Goal: Task Accomplishment & Management: Manage account settings

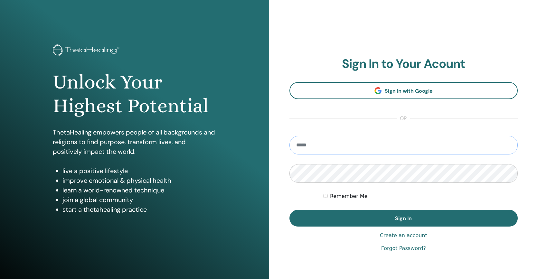
type input "**********"
click at [403, 218] on button "Sign In" at bounding box center [403, 218] width 229 height 17
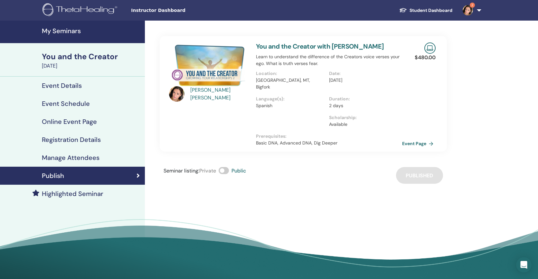
click at [70, 56] on div "You and the Creator" at bounding box center [91, 56] width 99 height 11
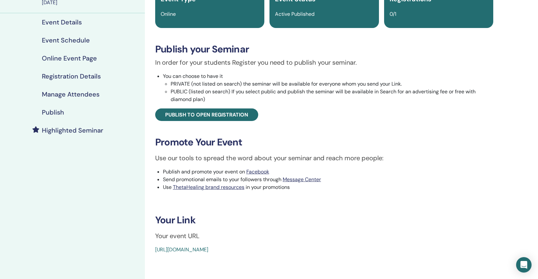
scroll to position [64, 0]
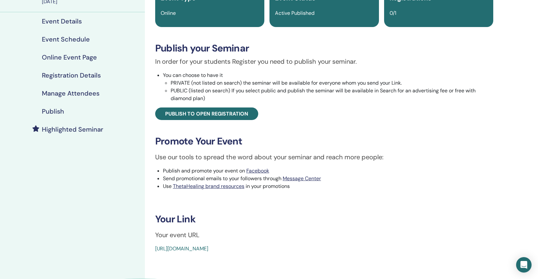
drag, startPoint x: 151, startPoint y: 248, endPoint x: 299, endPoint y: 247, distance: 148.1
click at [299, 247] on div "You and the Creator Event Type Online Event Status Active Published Registratio…" at bounding box center [324, 112] width 351 height 281
copy link "https://www.thetahealing.com/seminar-375717-details.html"
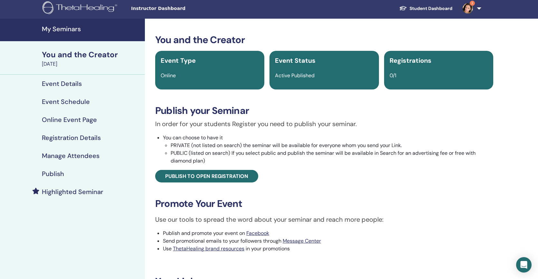
scroll to position [2, 0]
click at [429, 8] on link "Student Dashboard" at bounding box center [425, 9] width 63 height 12
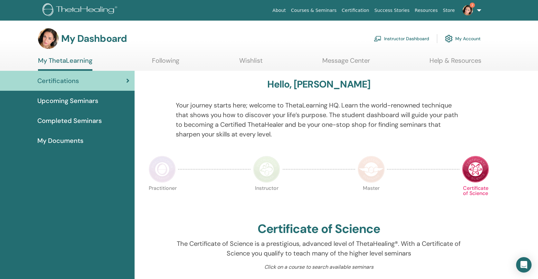
click at [389, 40] on link "Instructor Dashboard" at bounding box center [401, 39] width 55 height 14
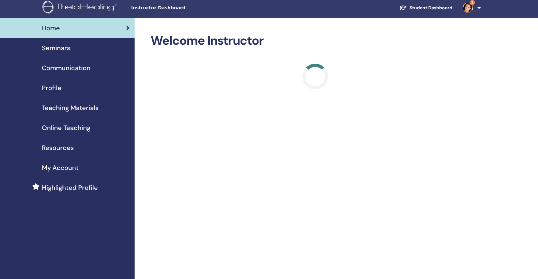
scroll to position [3, 0]
click at [68, 48] on span "Seminars" at bounding box center [56, 48] width 28 height 10
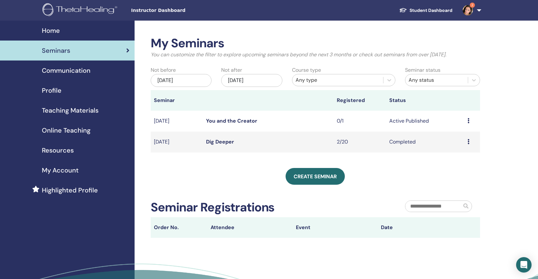
click at [209, 141] on link "Dig Deeper" at bounding box center [220, 141] width 28 height 7
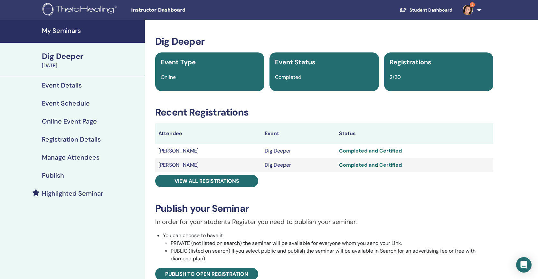
scroll to position [1, 0]
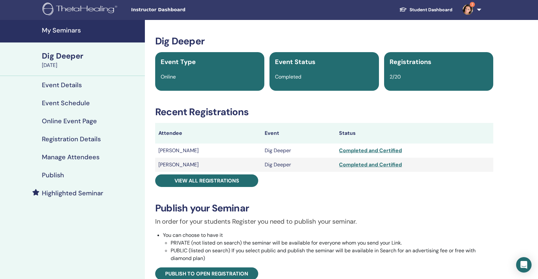
click at [365, 166] on div "Completed and Certified" at bounding box center [414, 165] width 151 height 8
click at [364, 151] on div "Completed and Certified" at bounding box center [414, 151] width 151 height 8
click at [381, 151] on div "Completed and Certified" at bounding box center [414, 151] width 151 height 8
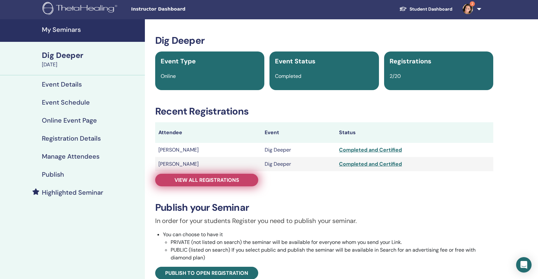
click at [201, 182] on span "View all registrations" at bounding box center [206, 180] width 65 height 7
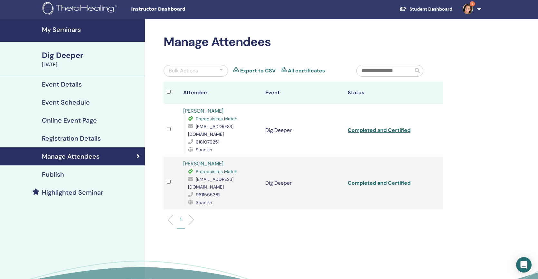
click at [386, 127] on link "Completed and Certified" at bounding box center [379, 130] width 63 height 7
click at [376, 180] on link "Completed and Certified" at bounding box center [379, 183] width 63 height 7
click at [64, 30] on h4 "My Seminars" at bounding box center [91, 30] width 99 height 8
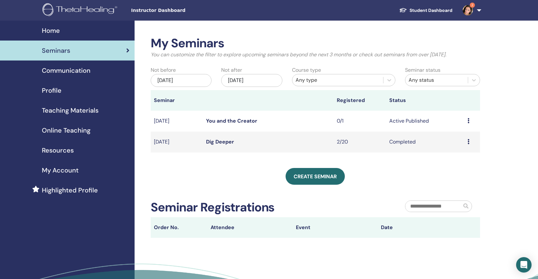
click at [468, 142] on icon at bounding box center [468, 141] width 2 height 5
click at [396, 142] on td "Completed" at bounding box center [425, 142] width 79 height 21
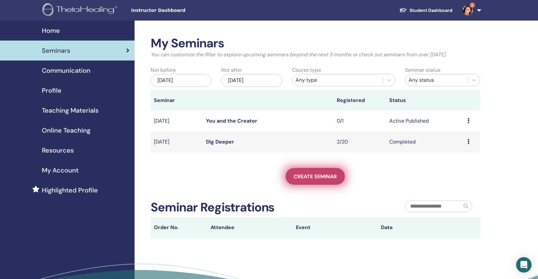
click at [318, 179] on span "Create seminar" at bounding box center [315, 176] width 43 height 7
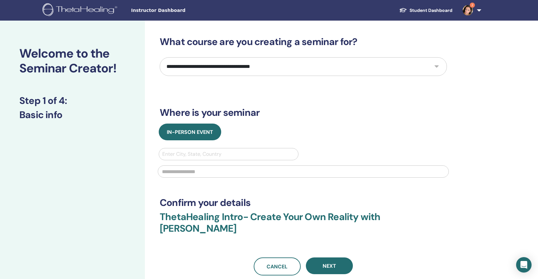
select select "*"
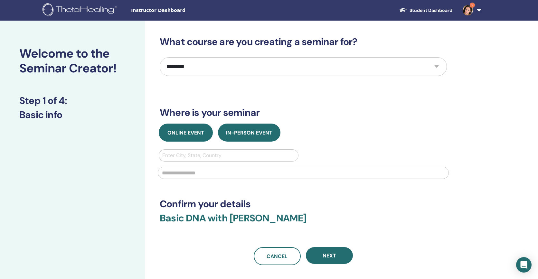
click at [185, 134] on span "Online Event" at bounding box center [185, 132] width 37 height 7
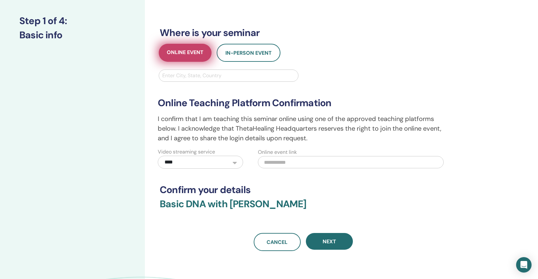
scroll to position [96, 0]
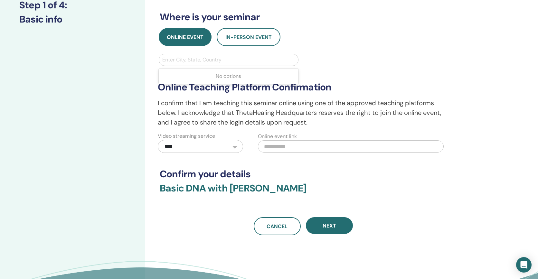
click at [203, 61] on div "Enter City, State, Country" at bounding box center [228, 60] width 133 height 8
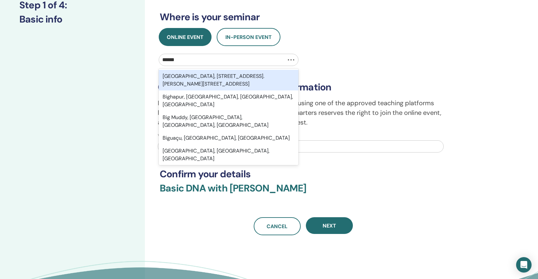
type input "*******"
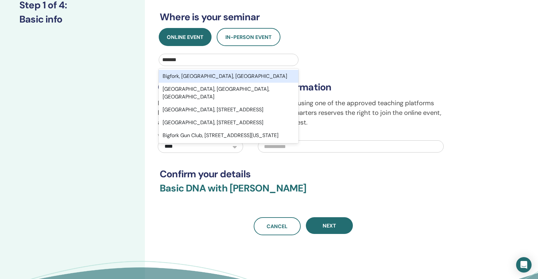
click at [198, 79] on div "Bigfork, [GEOGRAPHIC_DATA], [GEOGRAPHIC_DATA]" at bounding box center [229, 76] width 140 height 13
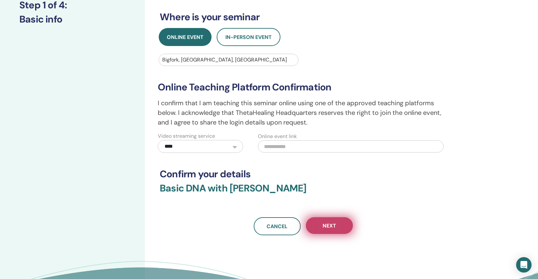
click at [327, 224] on span "Next" at bounding box center [330, 225] width 14 height 7
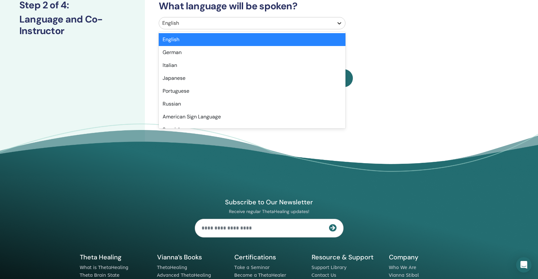
click at [339, 23] on icon at bounding box center [339, 23] width 6 height 6
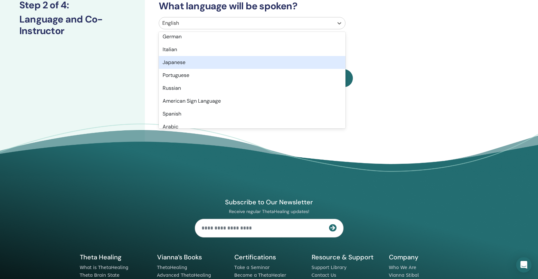
scroll to position [17, 0]
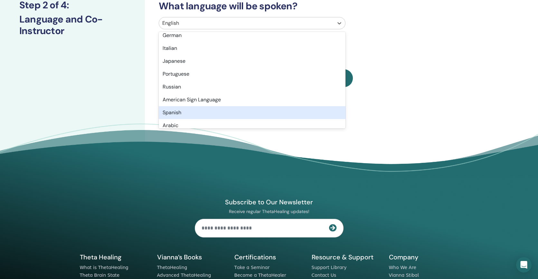
click at [175, 112] on div "Spanish" at bounding box center [252, 112] width 187 height 13
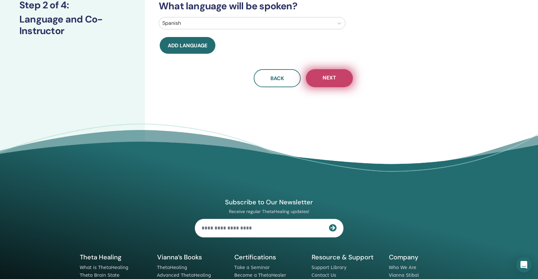
click at [326, 75] on span "Next" at bounding box center [330, 78] width 14 height 8
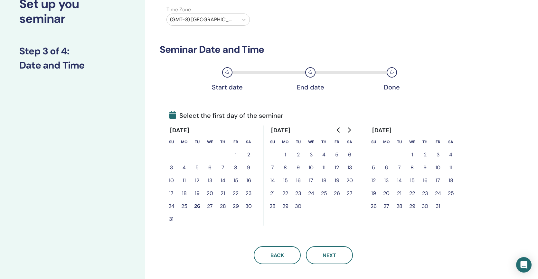
scroll to position [50, 0]
click at [337, 153] on button "5" at bounding box center [336, 154] width 13 height 13
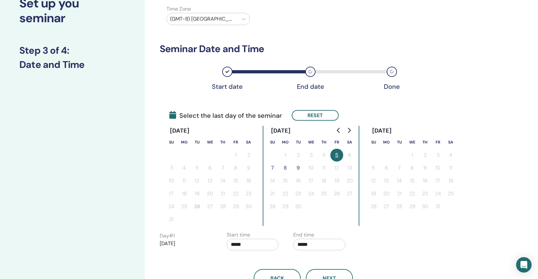
click at [273, 165] on button "7" at bounding box center [272, 168] width 13 height 13
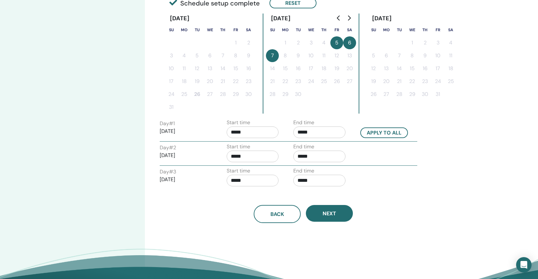
scroll to position [163, 0]
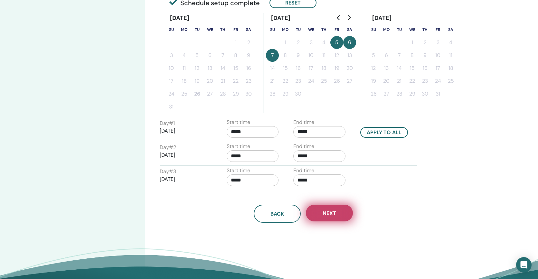
click at [329, 211] on span "Next" at bounding box center [330, 213] width 14 height 7
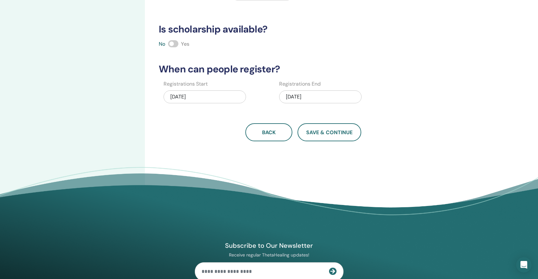
click at [172, 44] on span at bounding box center [173, 43] width 10 height 7
click at [320, 126] on button "Save & Continue" at bounding box center [329, 132] width 64 height 18
click at [329, 133] on span "Save & Continue" at bounding box center [329, 132] width 46 height 7
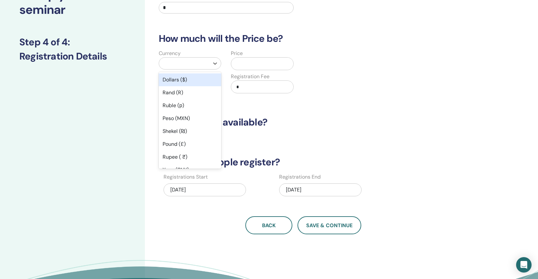
click at [200, 64] on div at bounding box center [184, 63] width 44 height 9
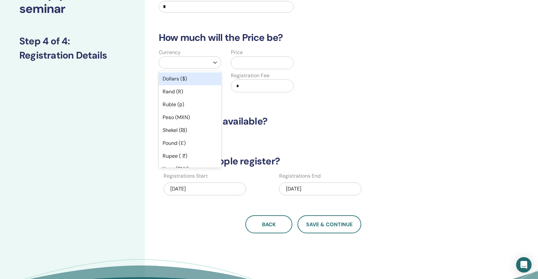
click at [185, 78] on div "Dollars ($)" at bounding box center [190, 78] width 62 height 13
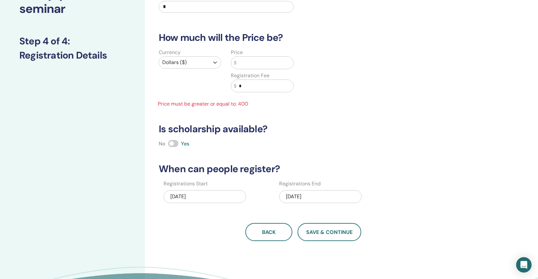
click at [249, 66] on input "text" at bounding box center [264, 63] width 57 height 12
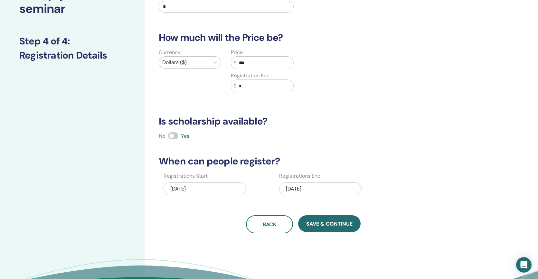
click at [249, 87] on input "*" at bounding box center [264, 86] width 57 height 12
click at [249, 65] on input "***" at bounding box center [264, 63] width 57 height 12
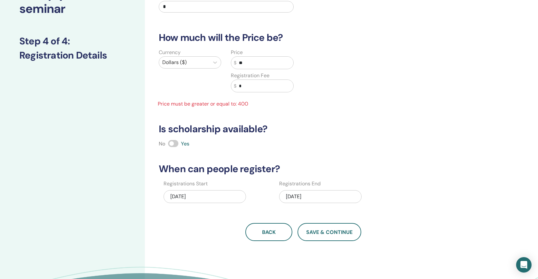
type input "*"
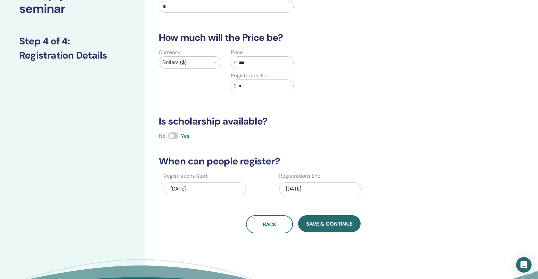
type input "***"
click at [243, 85] on input "*" at bounding box center [264, 86] width 57 height 12
type input "*"
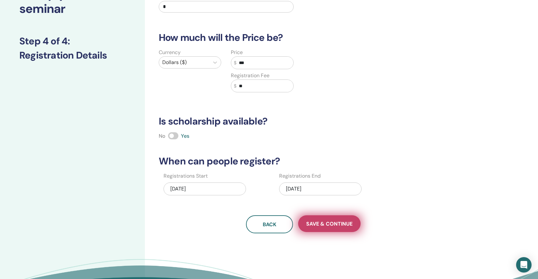
type input "**"
click at [336, 226] on span "Save & Continue" at bounding box center [329, 223] width 46 height 7
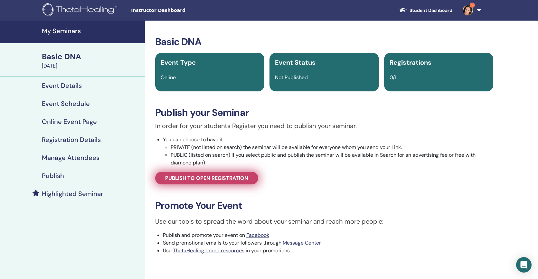
click at [209, 177] on span "Publish to open registration" at bounding box center [206, 178] width 83 height 7
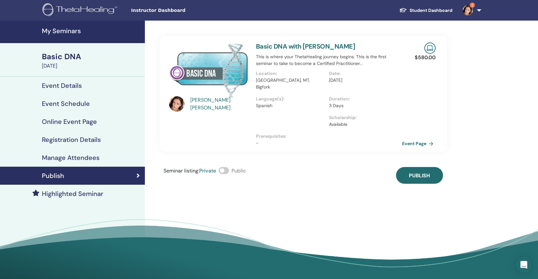
click at [224, 167] on span at bounding box center [224, 170] width 10 height 7
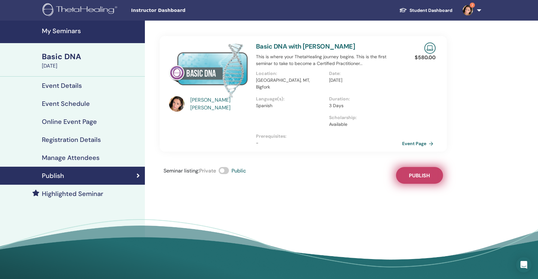
click at [426, 172] on span "Publish" at bounding box center [419, 175] width 21 height 7
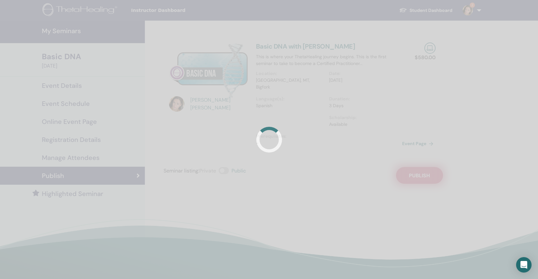
scroll to position [2, 0]
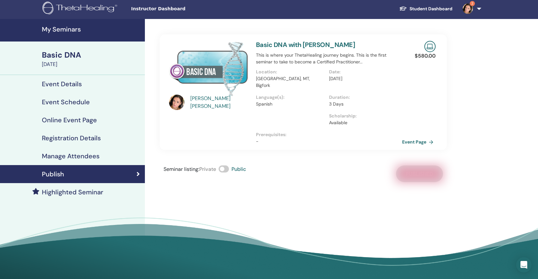
click at [426, 168] on div "Seminar listing : Private Public Published" at bounding box center [303, 173] width 287 height 17
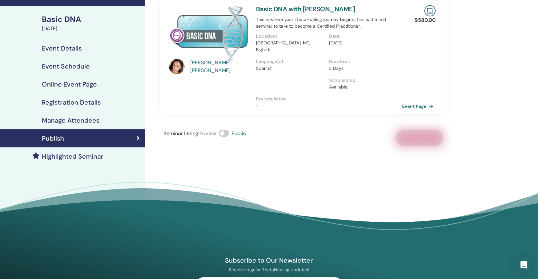
scroll to position [37, 0]
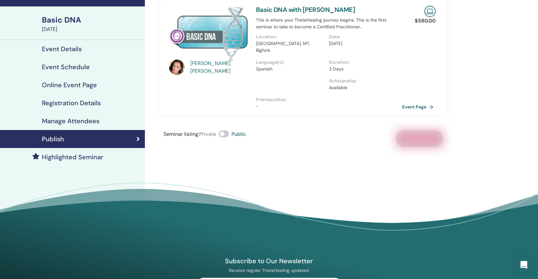
click at [55, 158] on h4 "Highlighted Seminar" at bounding box center [72, 157] width 61 height 8
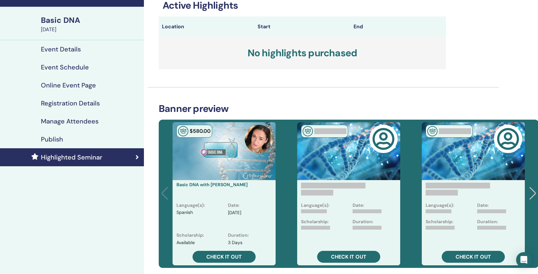
scroll to position [36, 1]
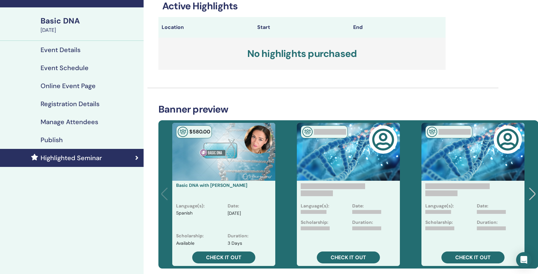
click at [67, 23] on div "Basic DNA" at bounding box center [90, 20] width 99 height 11
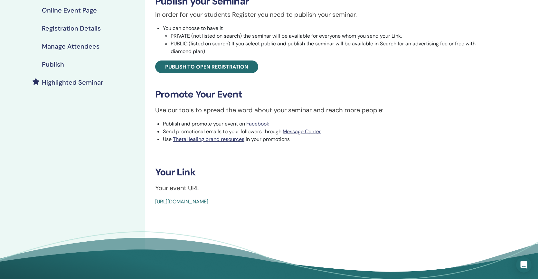
scroll to position [112, 0]
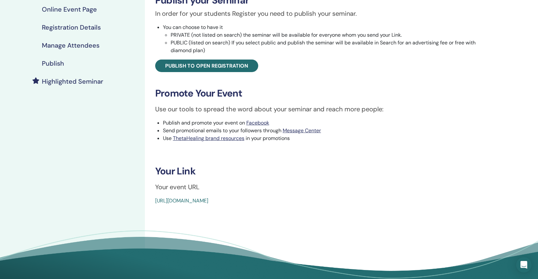
click at [153, 201] on div "Basic DNA Event Type Online Event Status Not Published Registrations 0/1 Publis…" at bounding box center [324, 64] width 351 height 281
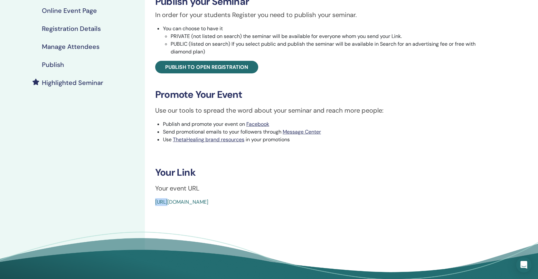
scroll to position [110, 0]
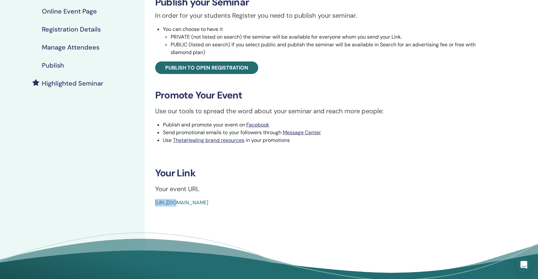
drag, startPoint x: 153, startPoint y: 201, endPoint x: 161, endPoint y: 203, distance: 8.7
click at [168, 205] on div "Basic DNA Event Type Online Event Status Not Published Registrations 0/1 Publis…" at bounding box center [324, 66] width 351 height 281
drag, startPoint x: 166, startPoint y: 201, endPoint x: 171, endPoint y: 201, distance: 5.1
click at [156, 199] on div "[URL][DOMAIN_NAME]" at bounding box center [296, 203] width 282 height 8
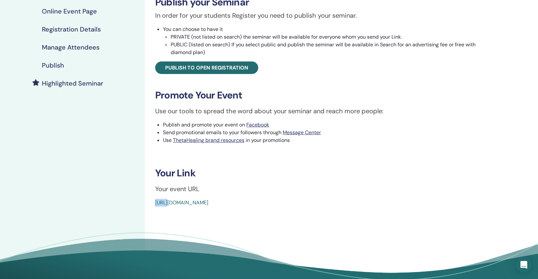
drag, startPoint x: 154, startPoint y: 200, endPoint x: 289, endPoint y: 200, distance: 135.5
click at [289, 200] on div "Basic DNA Event Type Online Event Status Not Published Registrations 0/1 Publis…" at bounding box center [324, 66] width 351 height 281
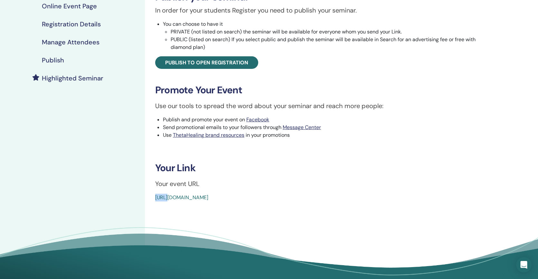
scroll to position [116, 0]
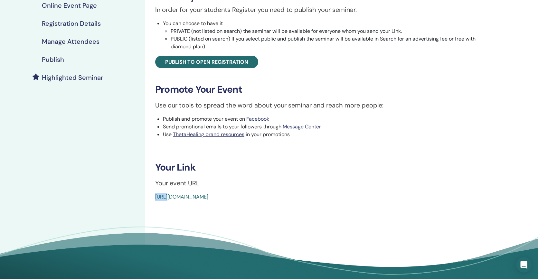
copy link "[URL][DOMAIN_NAME]"
